Goal: Communication & Community: Answer question/provide support

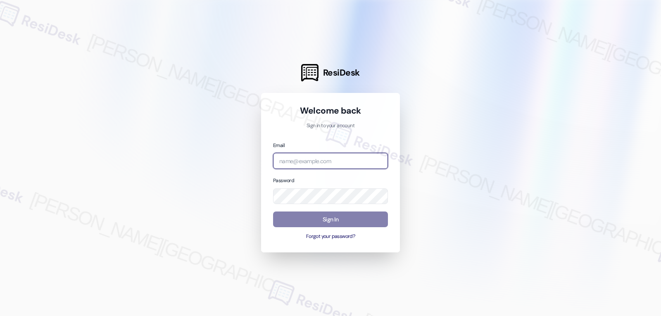
click at [340, 157] on input "email" at bounding box center [330, 161] width 115 height 16
click at [283, 165] on input "email" at bounding box center [330, 161] width 115 height 16
paste input "[EMAIL_ADDRESS][DOMAIN_NAME]"
type input "[EMAIL_ADDRESS][DOMAIN_NAME]"
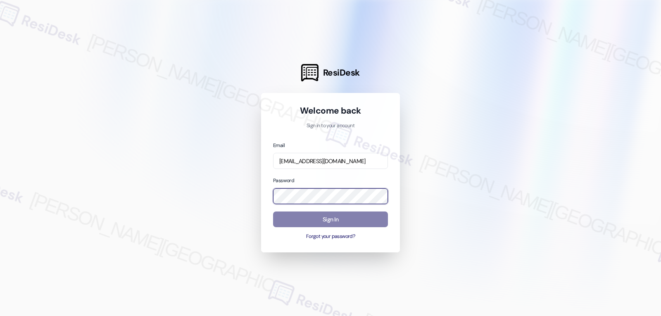
scroll to position [0, 0]
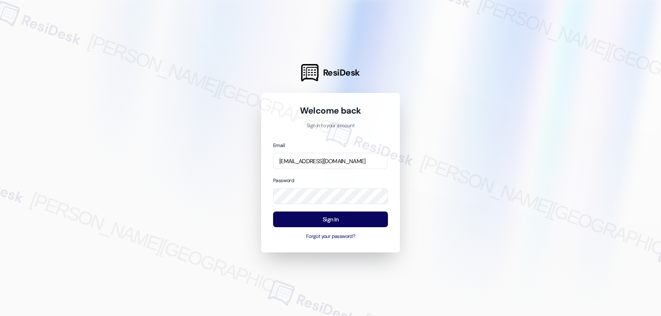
click at [209, 189] on div at bounding box center [330, 158] width 661 height 316
click at [308, 218] on button "Sign In" at bounding box center [330, 219] width 115 height 16
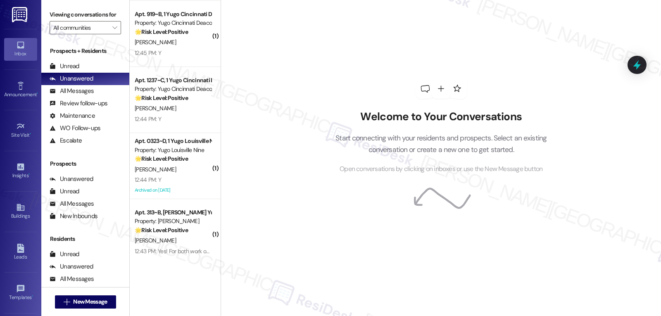
scroll to position [3047, 0]
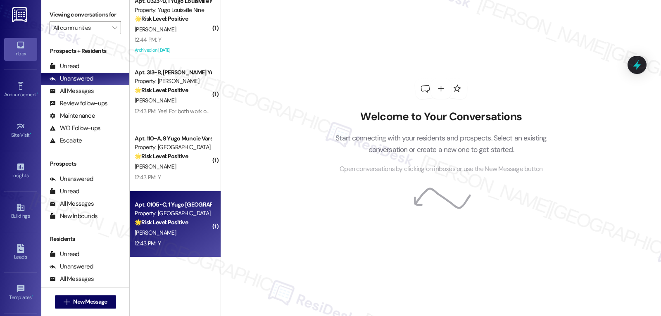
click at [176, 240] on div "12:43 PM: Y 12:43 PM: Y" at bounding box center [173, 243] width 78 height 10
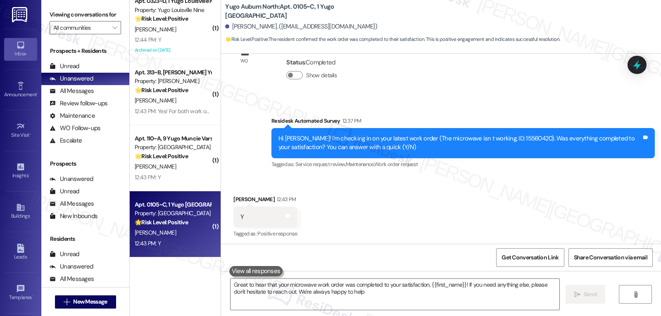
type textarea "Great to hear that your microwave work order was completed to your satisfaction…"
